Goal: Information Seeking & Learning: Learn about a topic

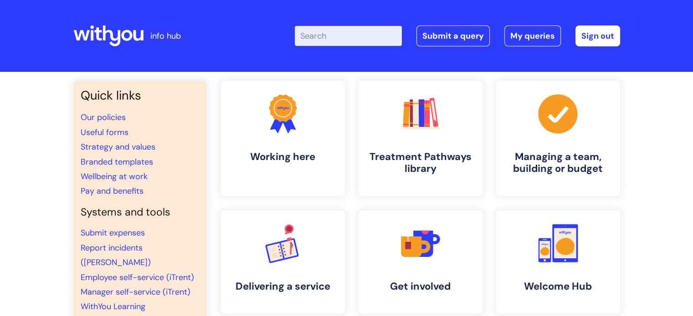
click at [368, 24] on div "Enter your search term here... Search Submit a query My queries Welcome [PERSON…" at bounding box center [414, 36] width 411 height 54
click at [348, 46] on div "Enter your search term here... Search Submit a query My queries Welcome [PERSON…" at bounding box center [414, 36] width 411 height 54
click at [335, 37] on input "Enter your search term here..." at bounding box center [348, 36] width 107 height 20
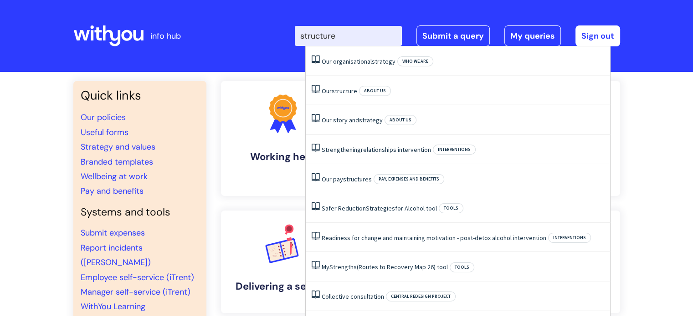
type input "structure"
click button "Search" at bounding box center [0, 0] width 0 height 0
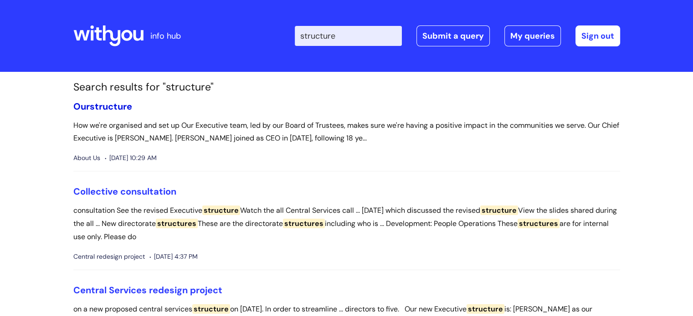
click at [87, 107] on link "Our structure" at bounding box center [102, 107] width 59 height 12
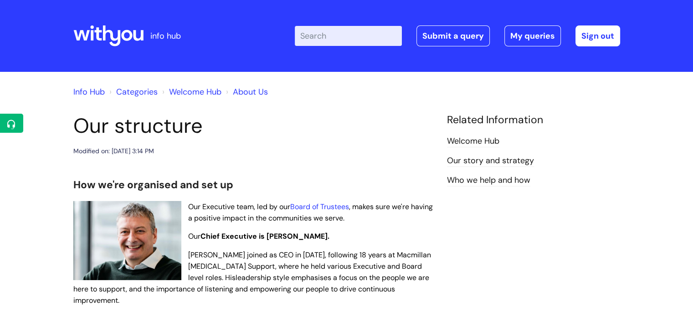
click at [208, 94] on link "Welcome Hub" at bounding box center [195, 92] width 52 height 11
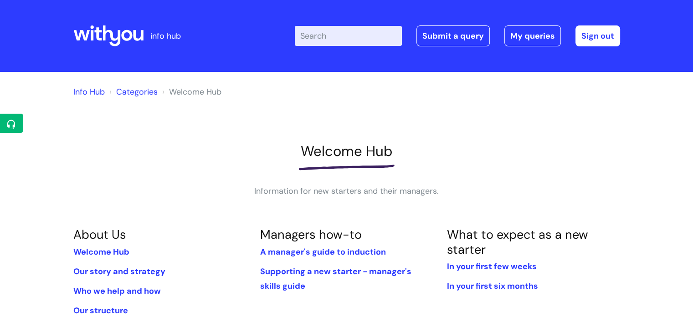
click at [324, 31] on input "Enter your search term here..." at bounding box center [348, 36] width 107 height 20
type input "central"
click button "Search" at bounding box center [0, 0] width 0 height 0
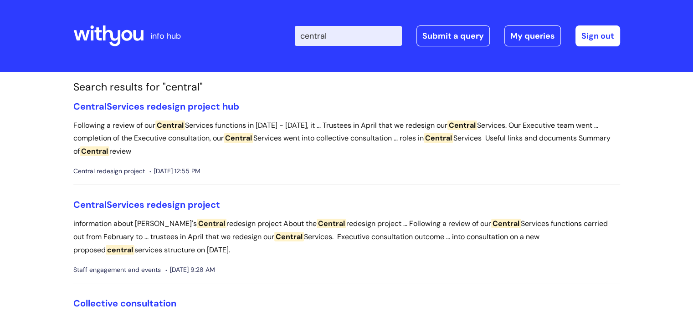
click at [335, 32] on input "central" at bounding box center [348, 36] width 107 height 20
click at [161, 93] on h1 "Search results for "central"" at bounding box center [346, 87] width 546 height 13
click at [159, 101] on link "Central Services redesign project hub" at bounding box center [156, 107] width 166 height 12
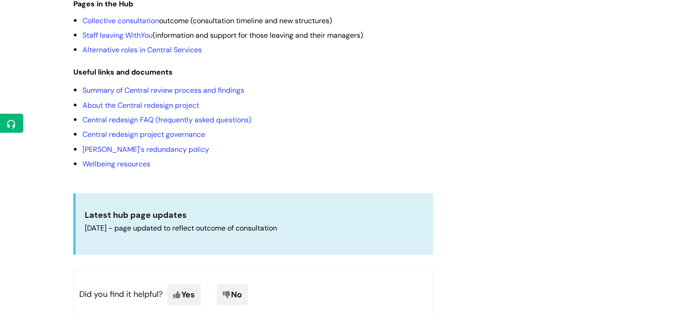
scroll to position [280, 0]
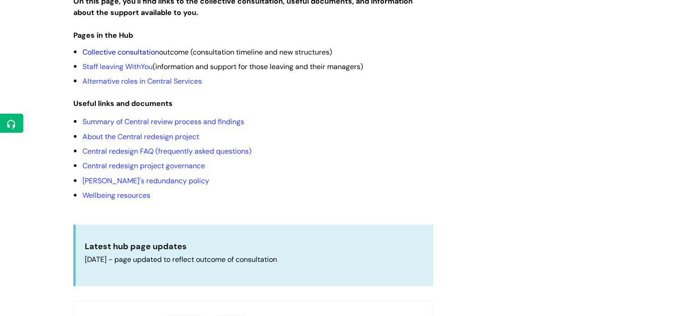
click at [133, 47] on link "Collective consultation" at bounding box center [120, 52] width 77 height 10
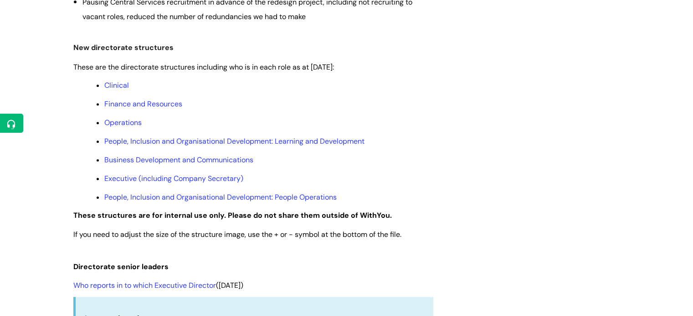
scroll to position [482, 0]
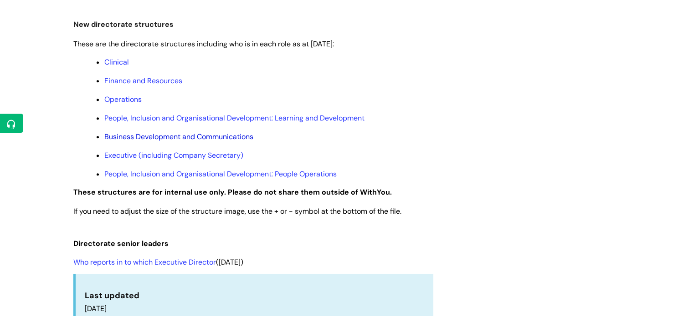
click at [185, 139] on link "Business Development and Communications" at bounding box center [178, 137] width 149 height 10
